Goal: Task Accomplishment & Management: Complete application form

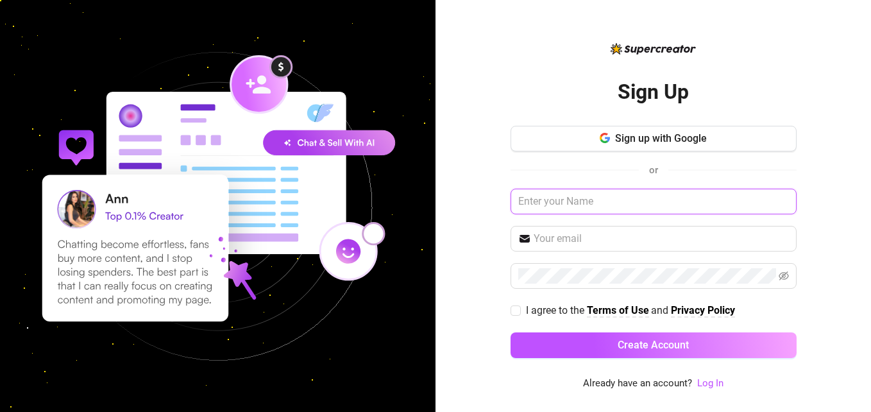
click at [584, 200] on input "text" at bounding box center [653, 202] width 286 height 26
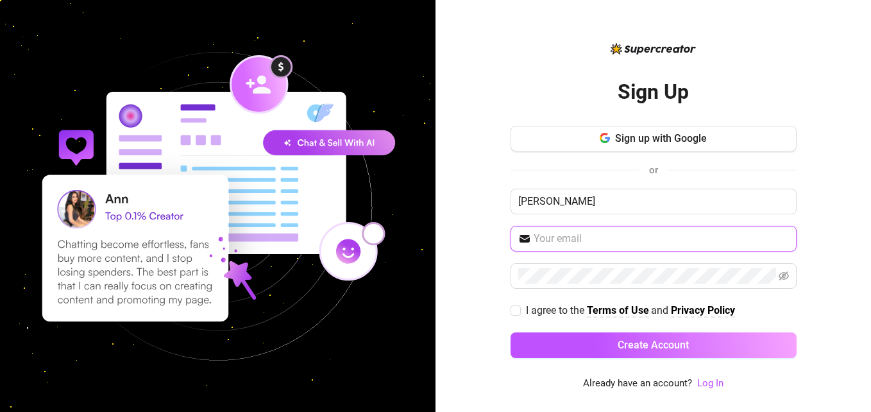
click at [562, 236] on input "text" at bounding box center [661, 238] width 255 height 15
click at [491, 194] on div "Sign Up Sign up with Google or [PERSON_NAME] I agree to the Terms of Use and Pr…" at bounding box center [652, 206] width 435 height 412
drag, startPoint x: 581, startPoint y: 193, endPoint x: 512, endPoint y: 90, distance: 123.8
click at [512, 90] on div "Sign Up Sign up with Google or [PERSON_NAME] I agree to the Terms of Use and Pr…" at bounding box center [653, 215] width 286 height 307
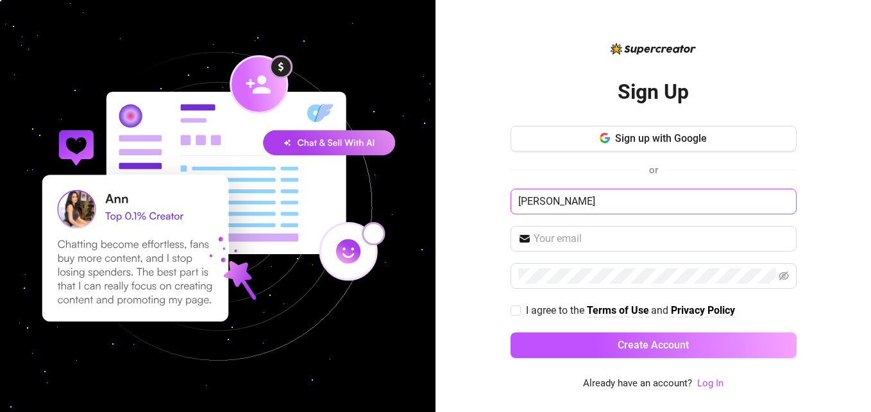
click at [587, 210] on input "[PERSON_NAME]" at bounding box center [653, 202] width 286 height 26
type input "t"
type input "[PERSON_NAME]"
click at [649, 228] on span at bounding box center [653, 239] width 286 height 26
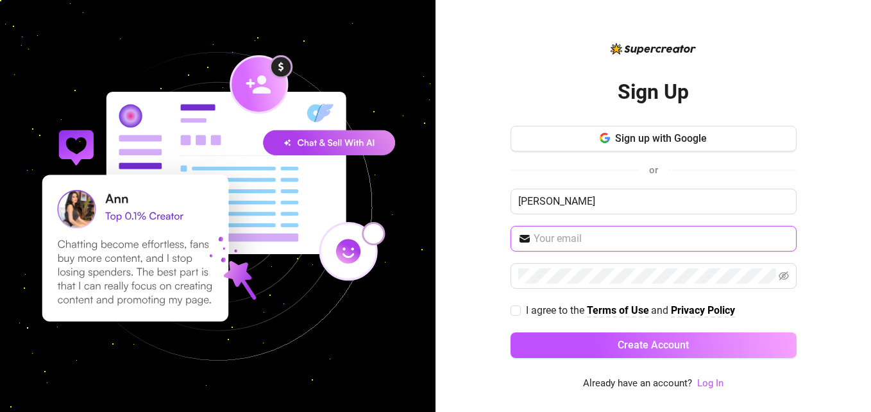
click at [649, 234] on input "text" at bounding box center [661, 238] width 255 height 15
type input "[EMAIL_ADDRESS][DOMAIN_NAME]"
